Goal: Task Accomplishment & Management: Manage account settings

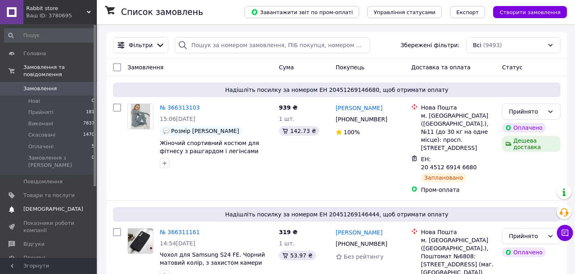
click at [47, 203] on link "Сповіщення 0 0" at bounding box center [49, 210] width 99 height 14
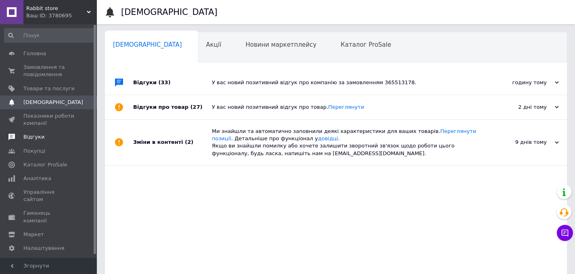
click at [43, 134] on span "Відгуки" at bounding box center [48, 137] width 51 height 7
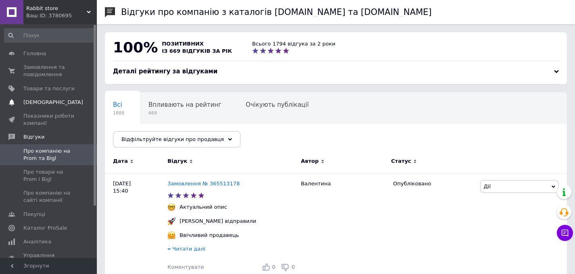
click at [51, 103] on span "[DEMOGRAPHIC_DATA]" at bounding box center [53, 102] width 60 height 7
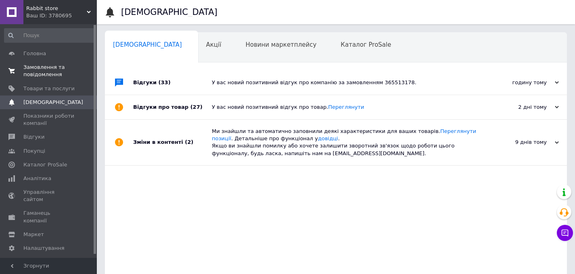
click at [44, 73] on span "Замовлення та повідомлення" at bounding box center [48, 71] width 51 height 15
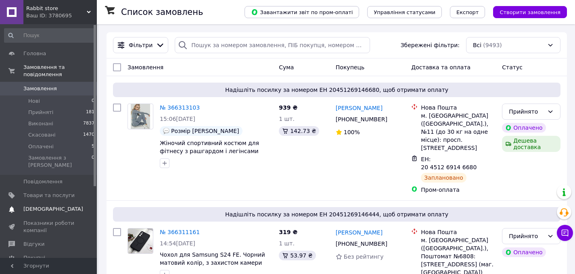
click at [64, 203] on link "Сповіщення 0 0" at bounding box center [49, 210] width 99 height 14
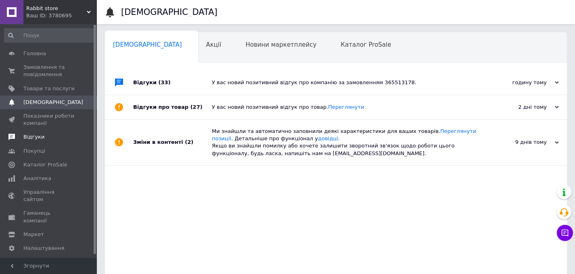
click at [51, 141] on link "Відгуки" at bounding box center [49, 137] width 99 height 14
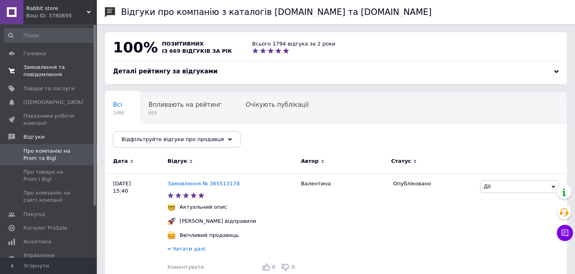
click at [40, 78] on span "Замовлення та повідомлення" at bounding box center [48, 71] width 51 height 15
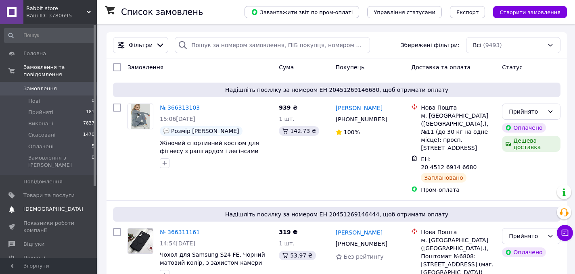
click at [48, 207] on link "Сповіщення 0 0" at bounding box center [49, 210] width 99 height 14
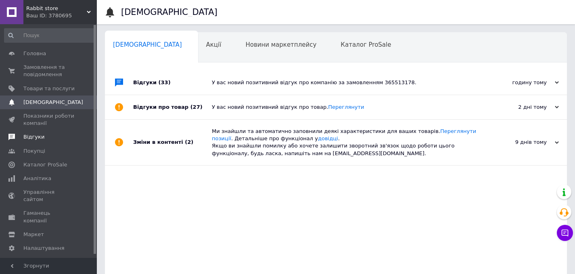
click at [56, 136] on span "Відгуки" at bounding box center [48, 137] width 51 height 7
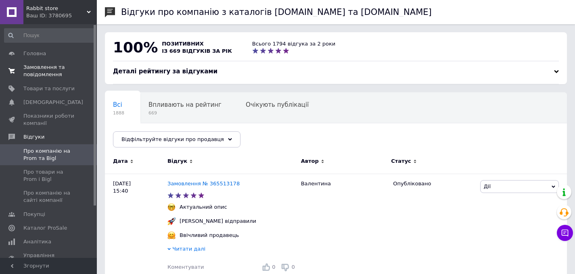
click at [84, 66] on span "0 0" at bounding box center [86, 71] width 22 height 15
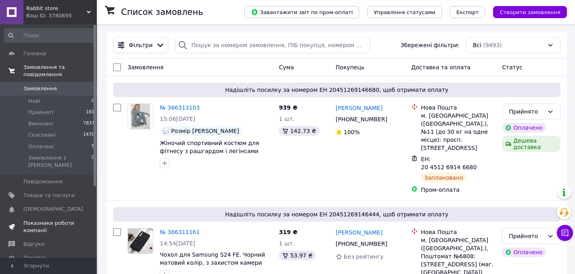
click at [44, 220] on span "Показники роботи компанії" at bounding box center [48, 227] width 51 height 15
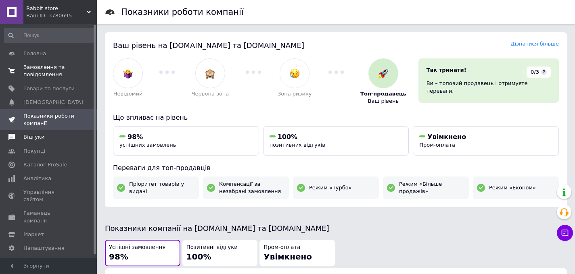
click at [33, 138] on span "Відгуки" at bounding box center [33, 137] width 21 height 7
